Goal: Navigation & Orientation: Understand site structure

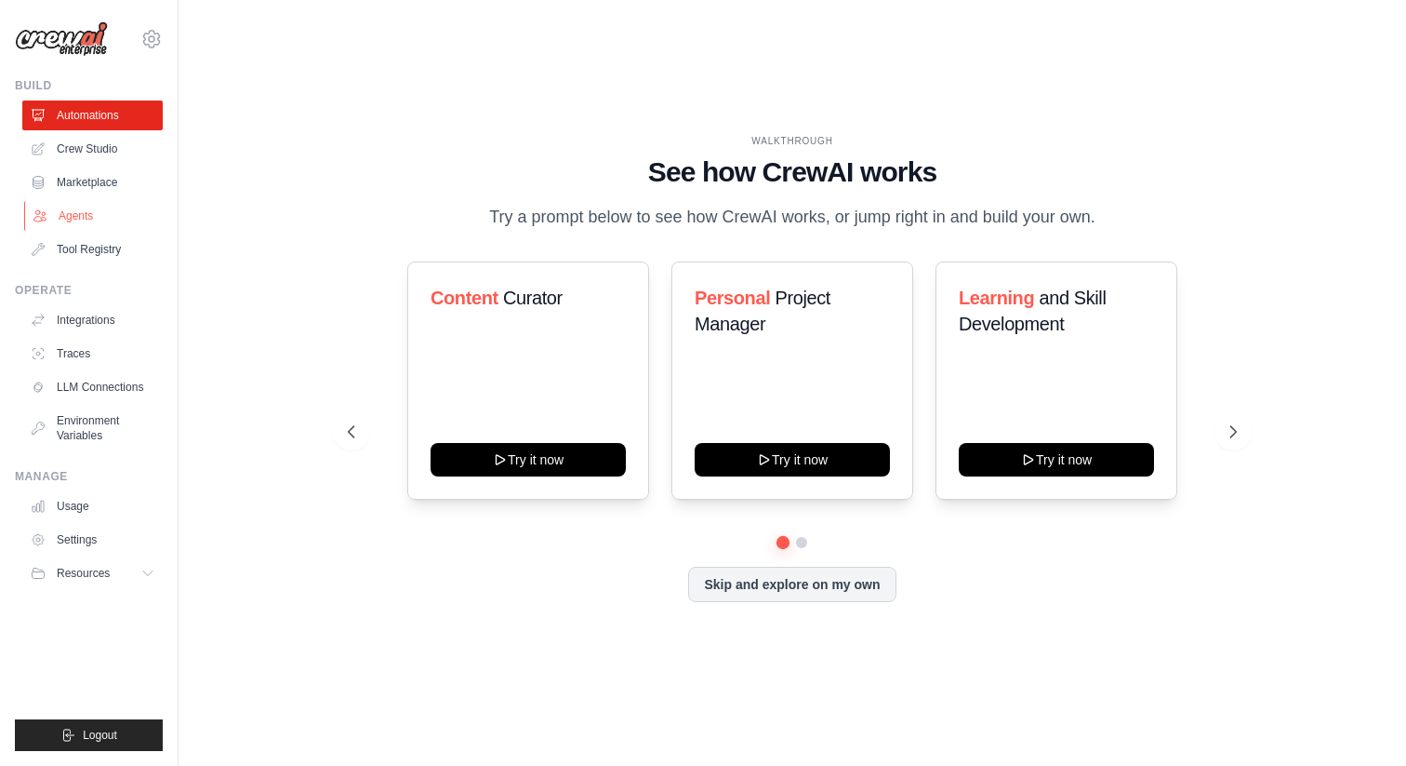
click at [84, 215] on link "Agents" at bounding box center [94, 216] width 140 height 30
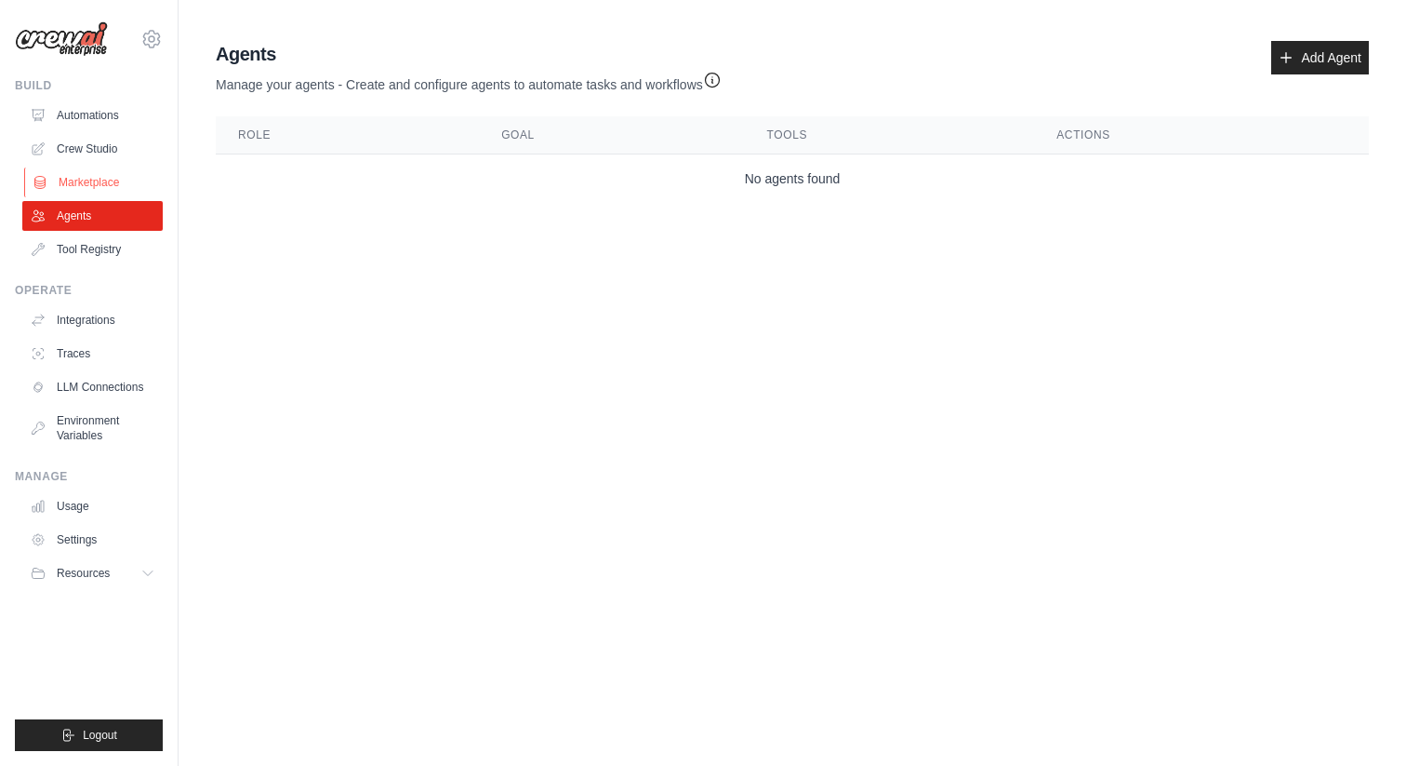
click at [93, 181] on link "Marketplace" at bounding box center [94, 182] width 140 height 30
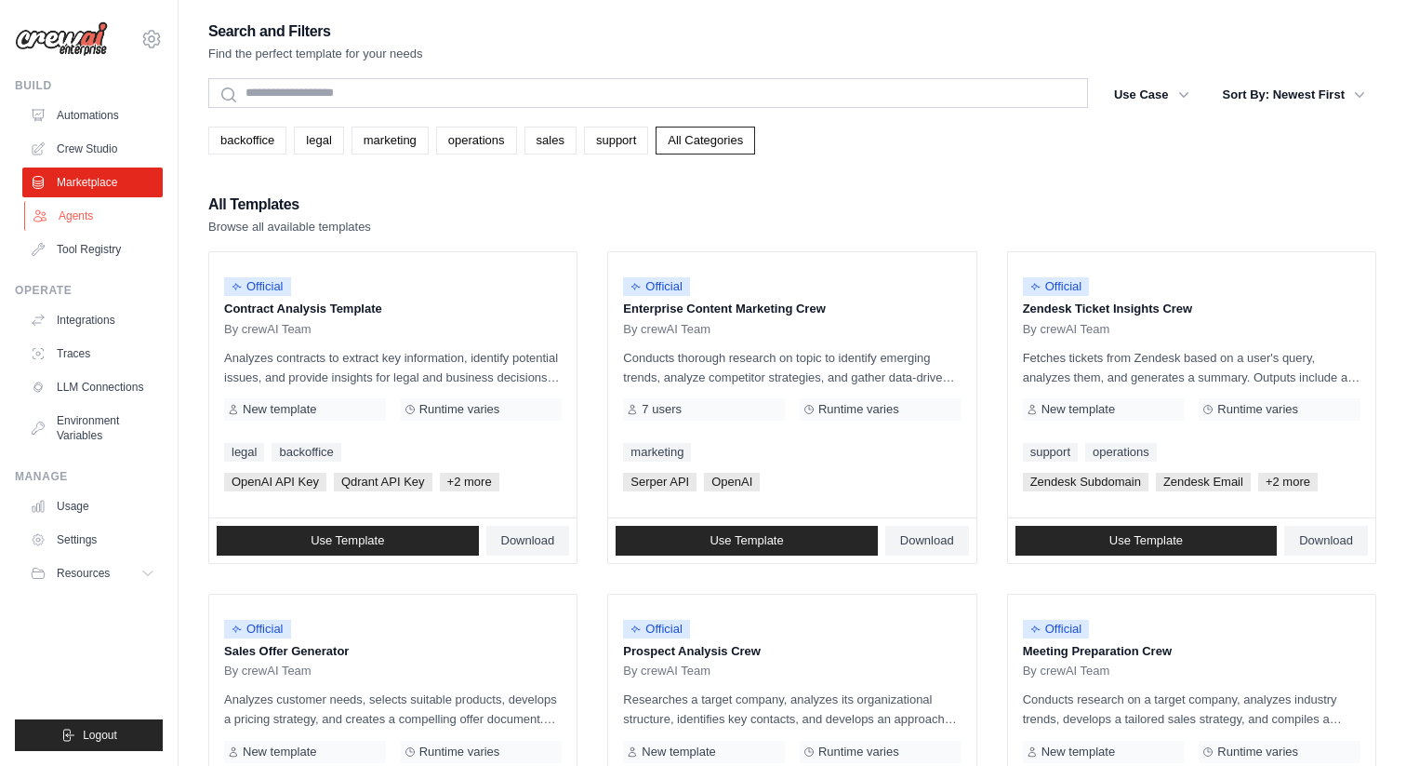
click at [77, 219] on link "Agents" at bounding box center [94, 216] width 140 height 30
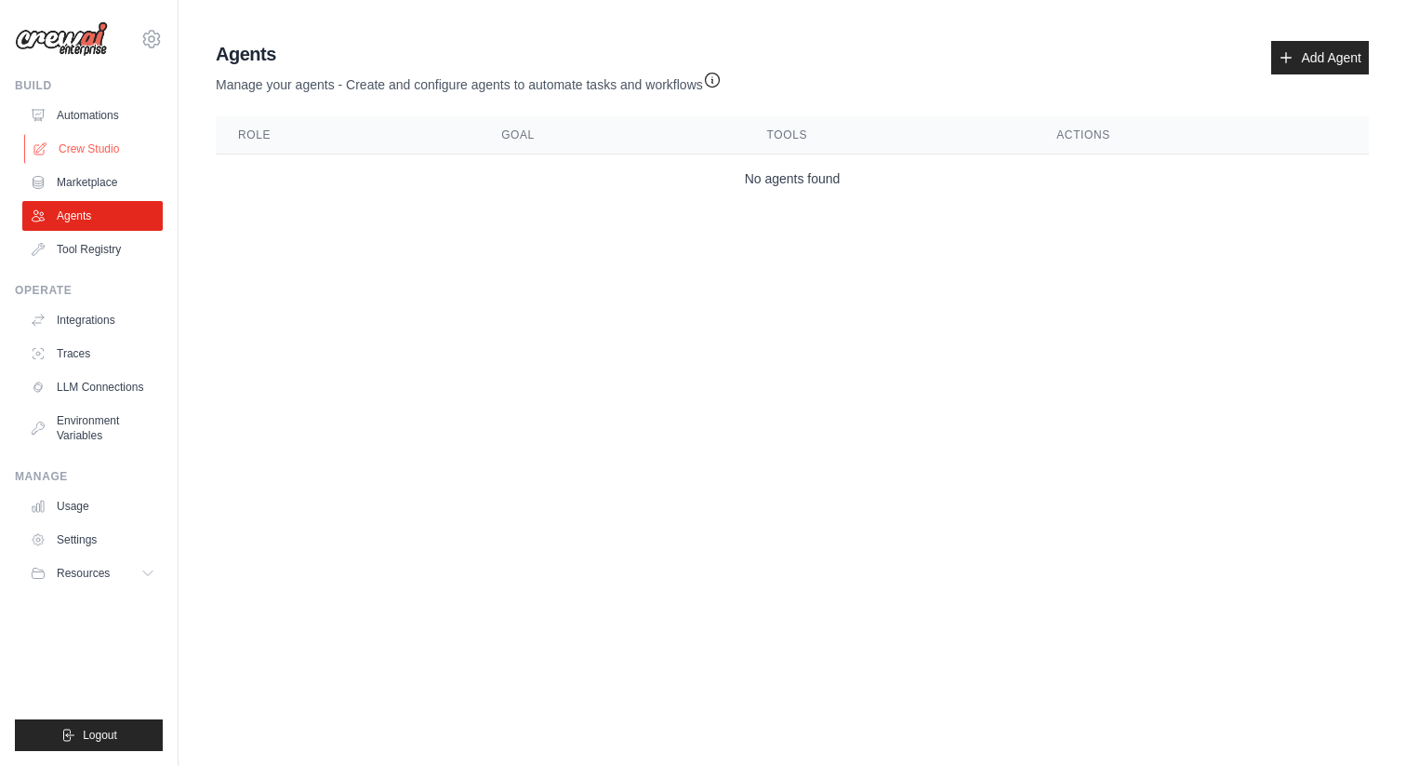
click at [81, 146] on link "Crew Studio" at bounding box center [94, 149] width 140 height 30
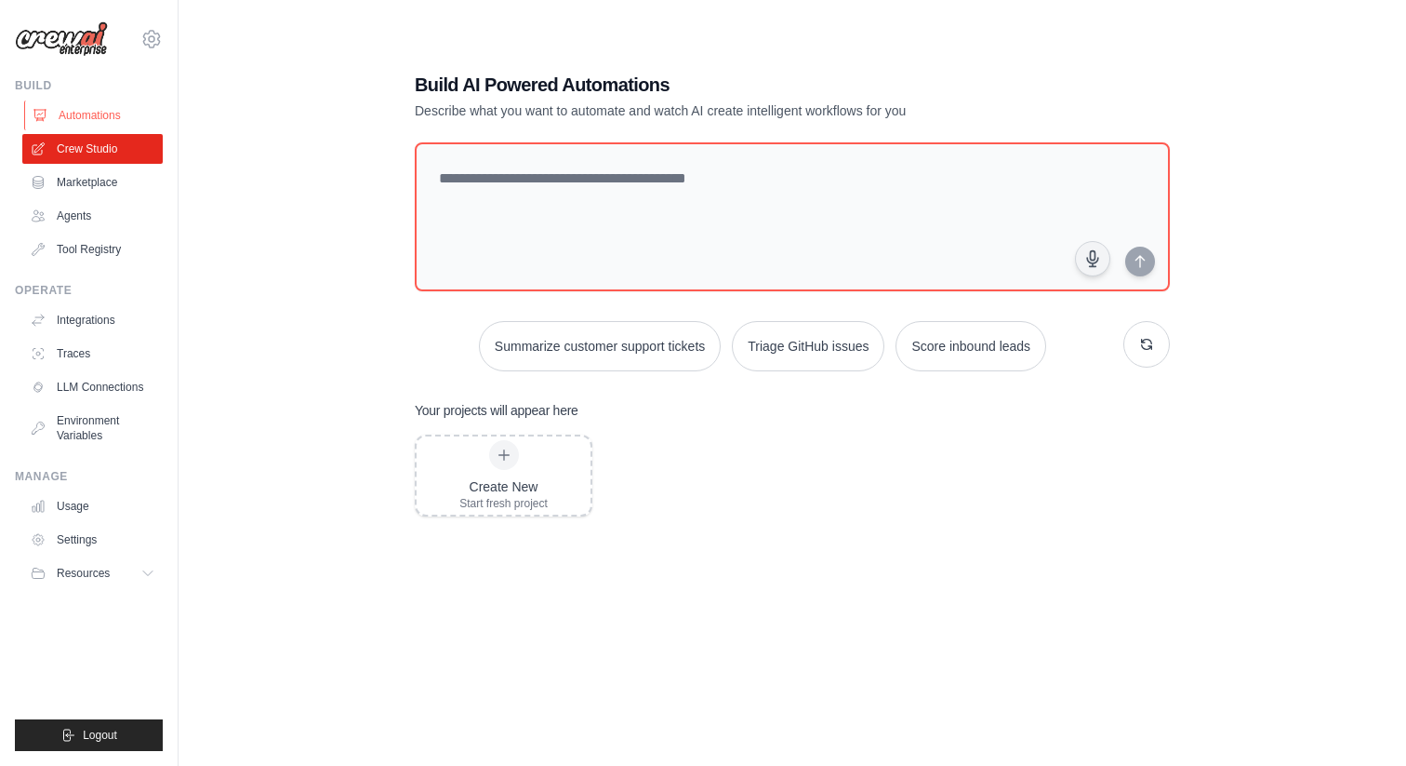
click at [99, 121] on link "Automations" at bounding box center [94, 115] width 140 height 30
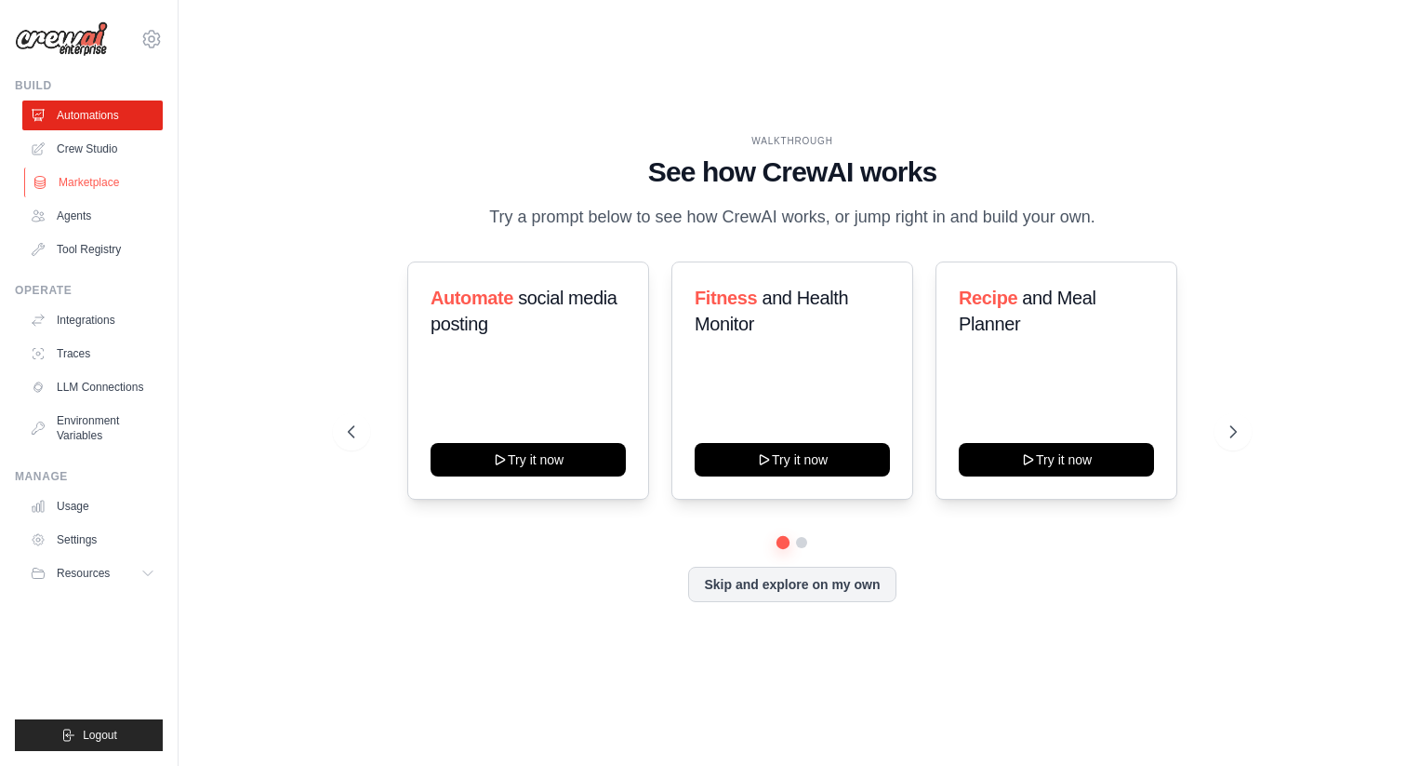
click at [96, 182] on link "Marketplace" at bounding box center [94, 182] width 140 height 30
